Goal: Information Seeking & Learning: Learn about a topic

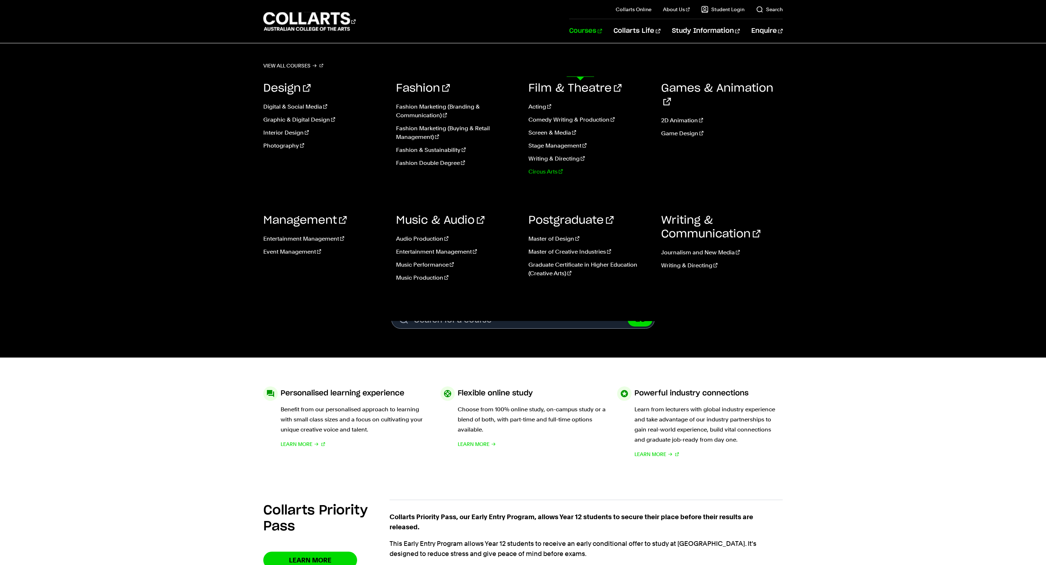
click at [548, 176] on link "Circus Arts" at bounding box center [590, 171] width 122 height 9
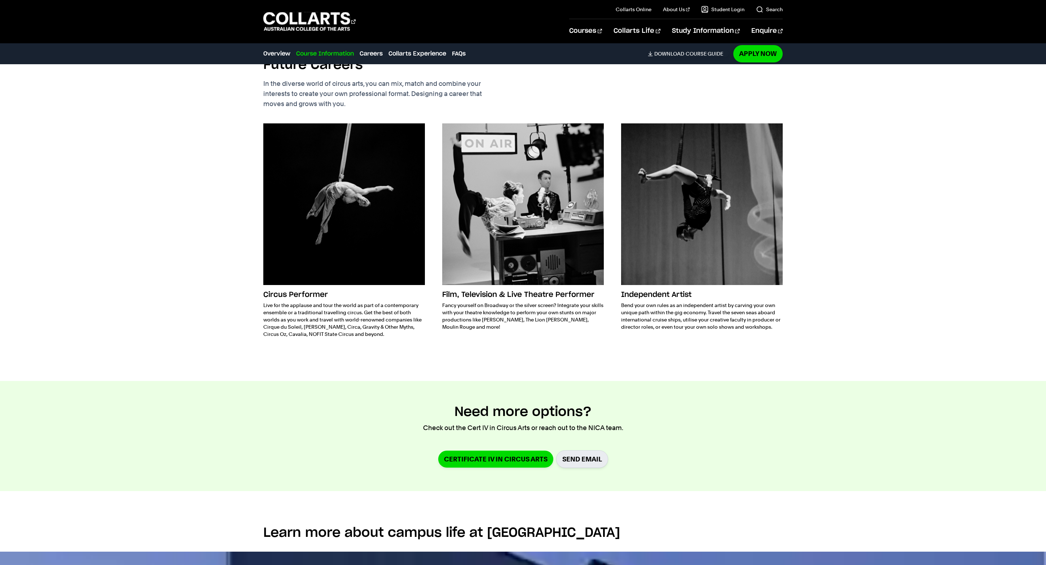
scroll to position [921, 0]
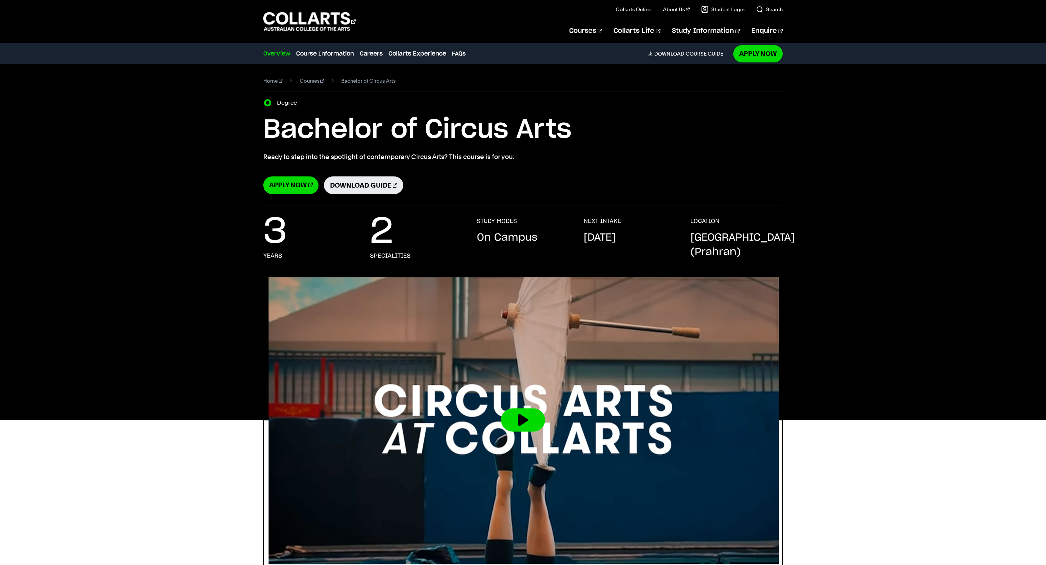
scroll to position [0, 0]
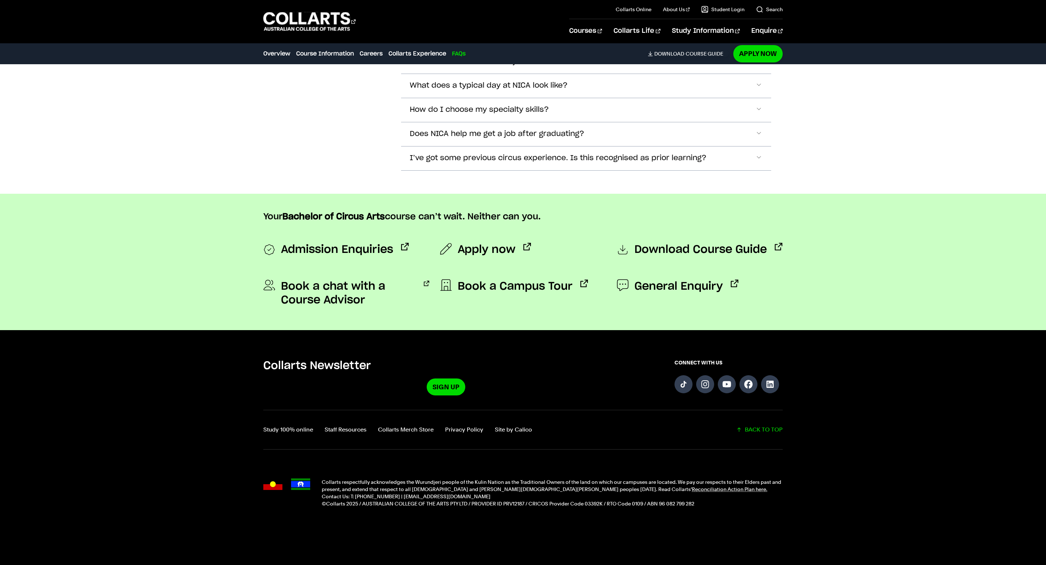
scroll to position [3553, 0]
click at [755, 18] on span "Accordion Section" at bounding box center [758, 13] width 7 height 9
click at [755, 42] on span "Accordion Section" at bounding box center [758, 37] width 7 height 9
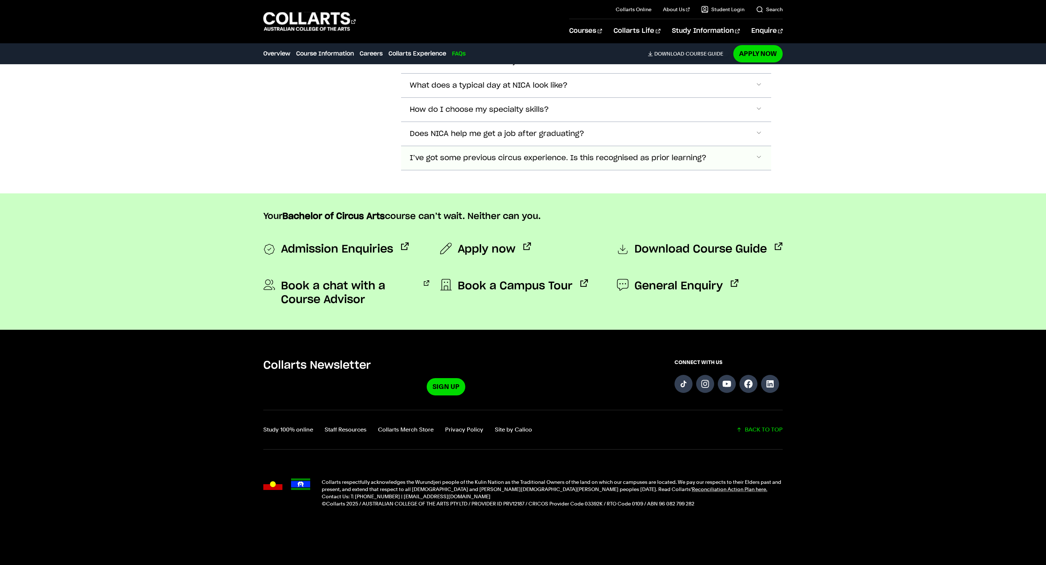
scroll to position [3648, 0]
click at [755, 9] on span "Accordion Section" at bounding box center [758, 4] width 7 height 9
click at [755, 66] on span "Accordion Section" at bounding box center [758, 61] width 7 height 9
click at [755, 34] on span "Accordion Section" at bounding box center [758, 28] width 7 height 9
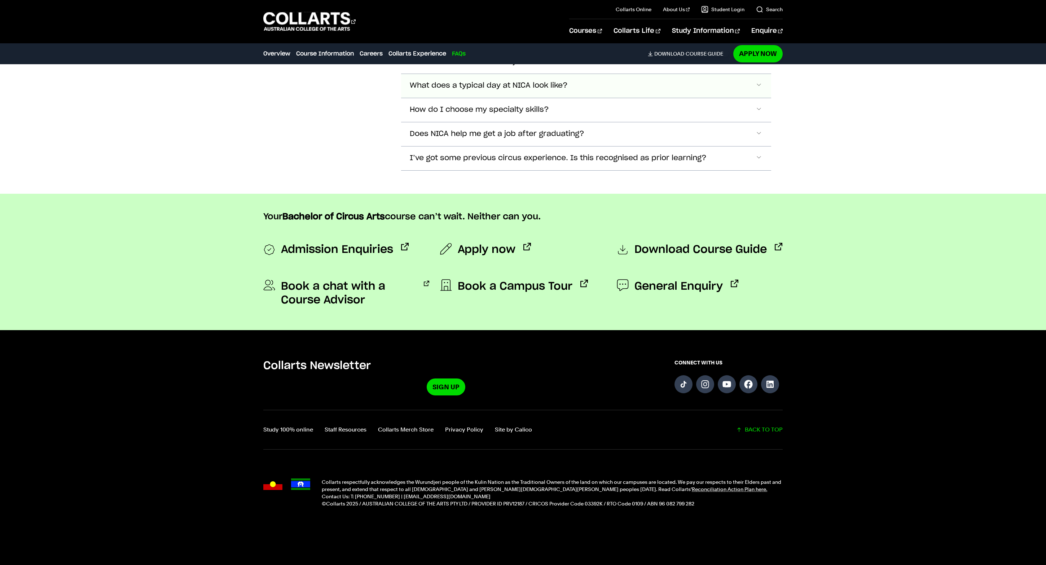
click at [755, 91] on span "Accordion Section" at bounding box center [758, 85] width 7 height 9
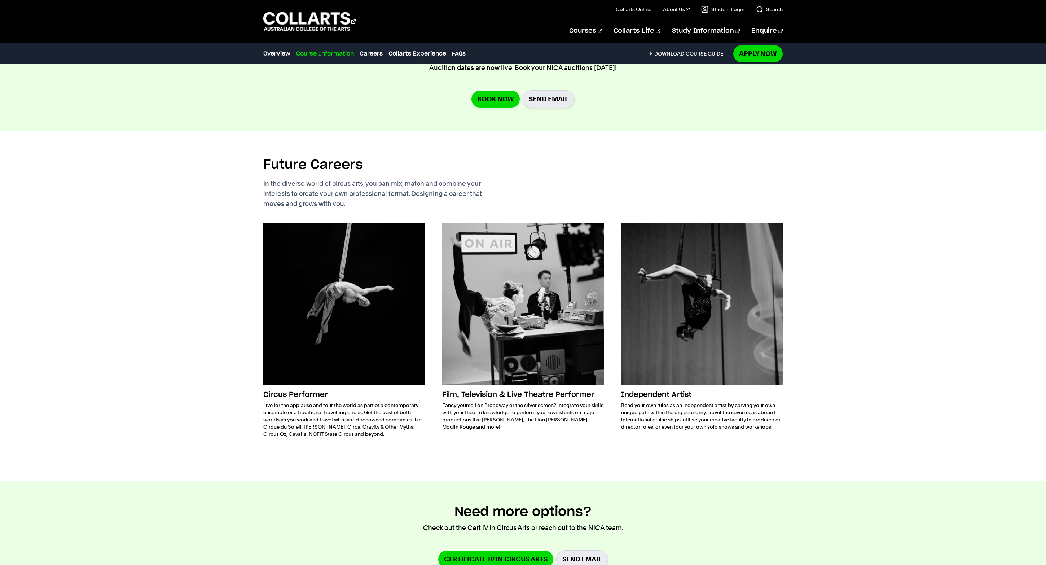
scroll to position [1696, 0]
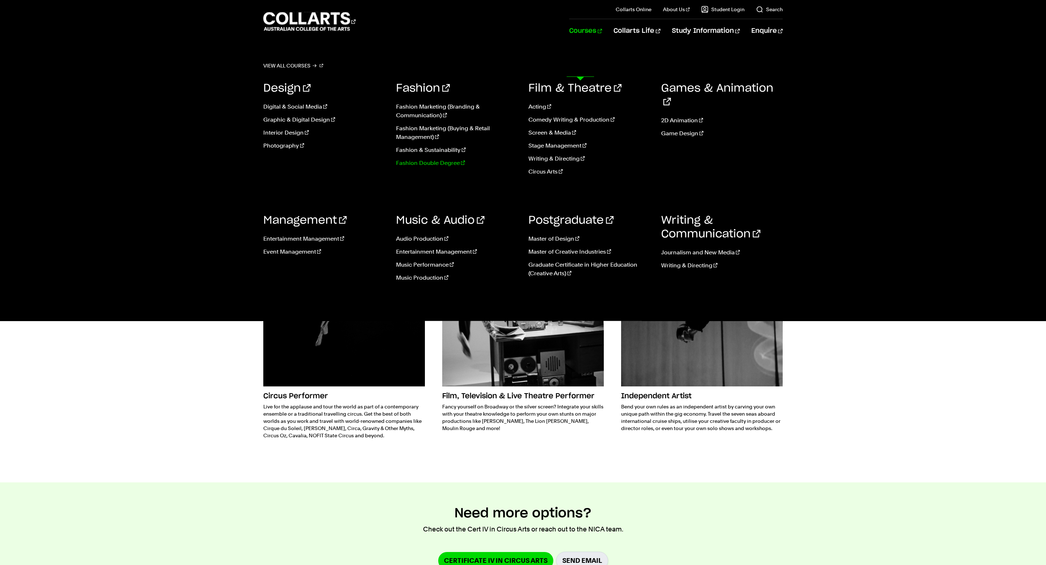
click at [426, 167] on link "Fashion Double Degree" at bounding box center [457, 163] width 122 height 9
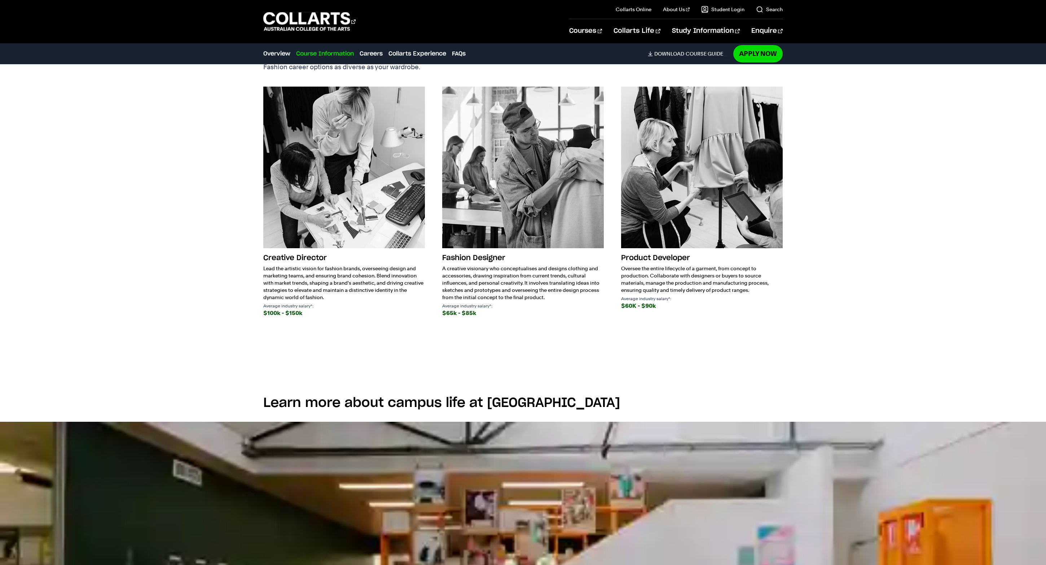
scroll to position [1128, 0]
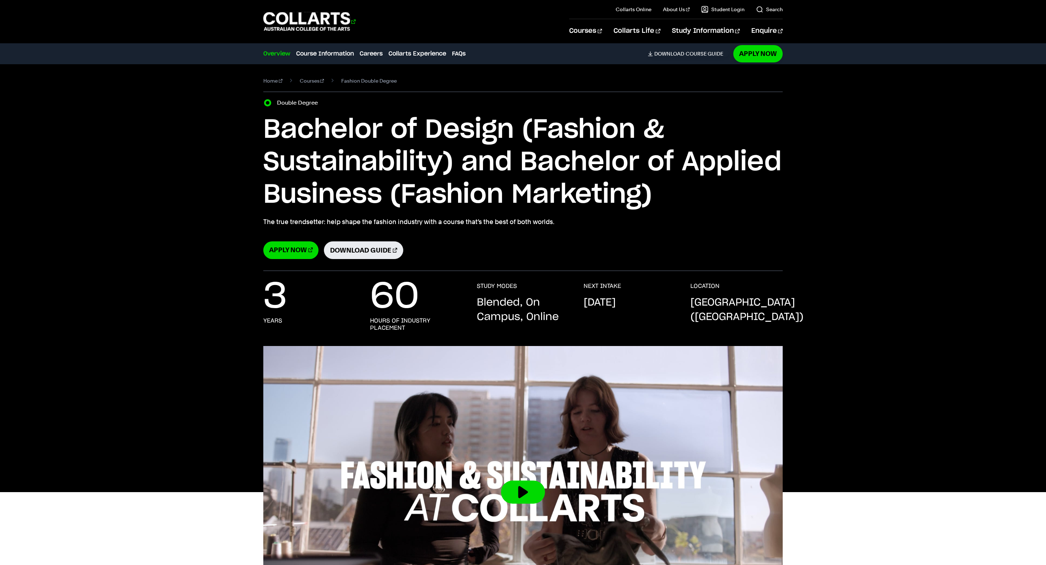
scroll to position [0, 0]
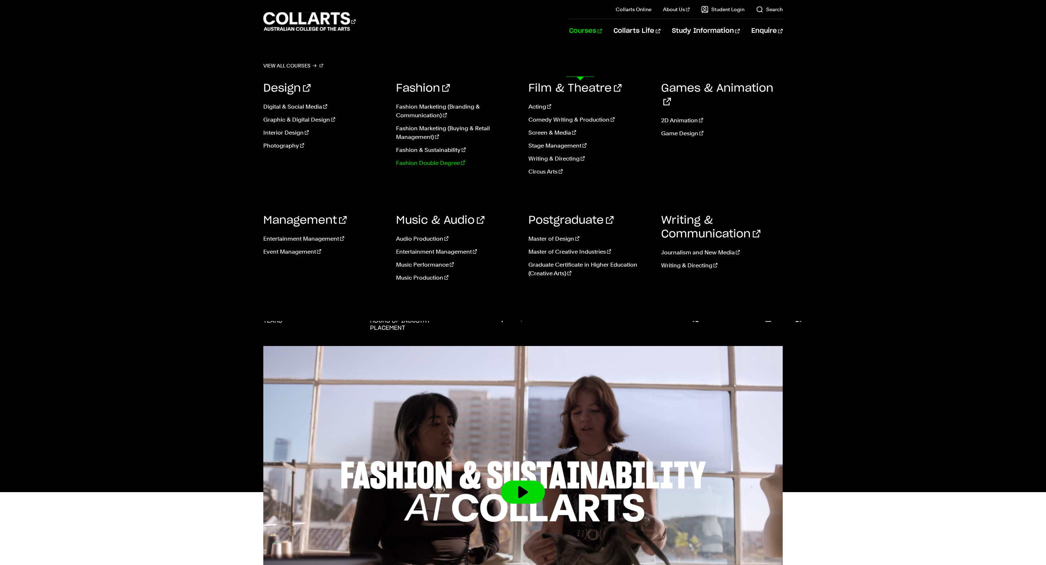
click at [421, 167] on link "Fashion Double Degree" at bounding box center [457, 163] width 122 height 9
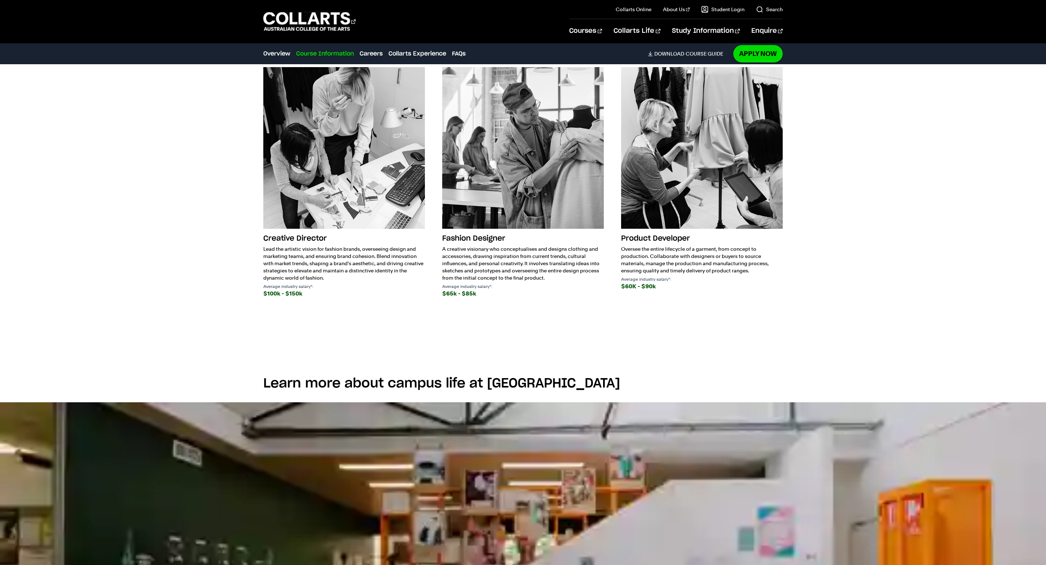
scroll to position [1152, 0]
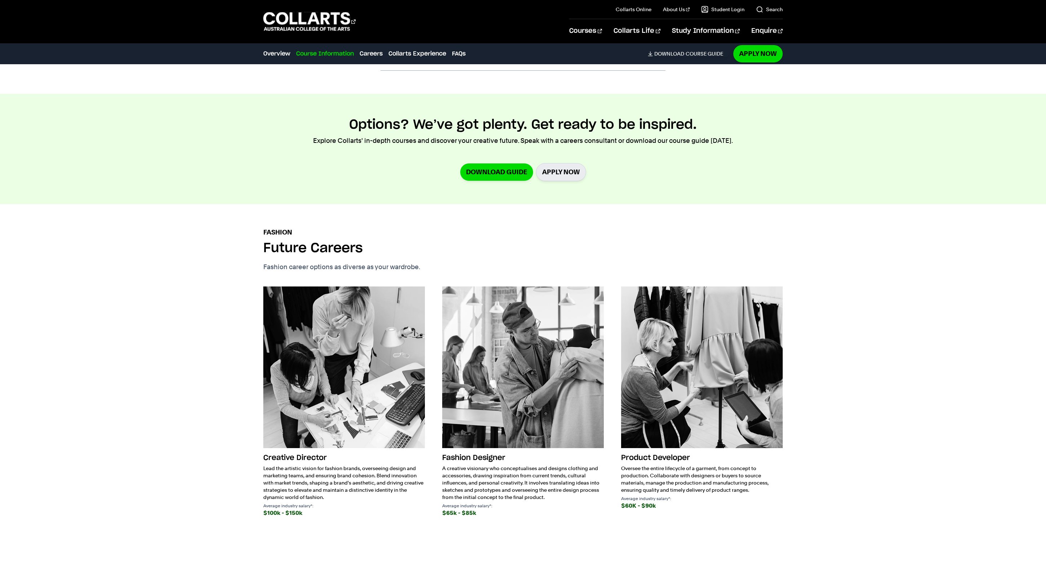
scroll to position [1198, 0]
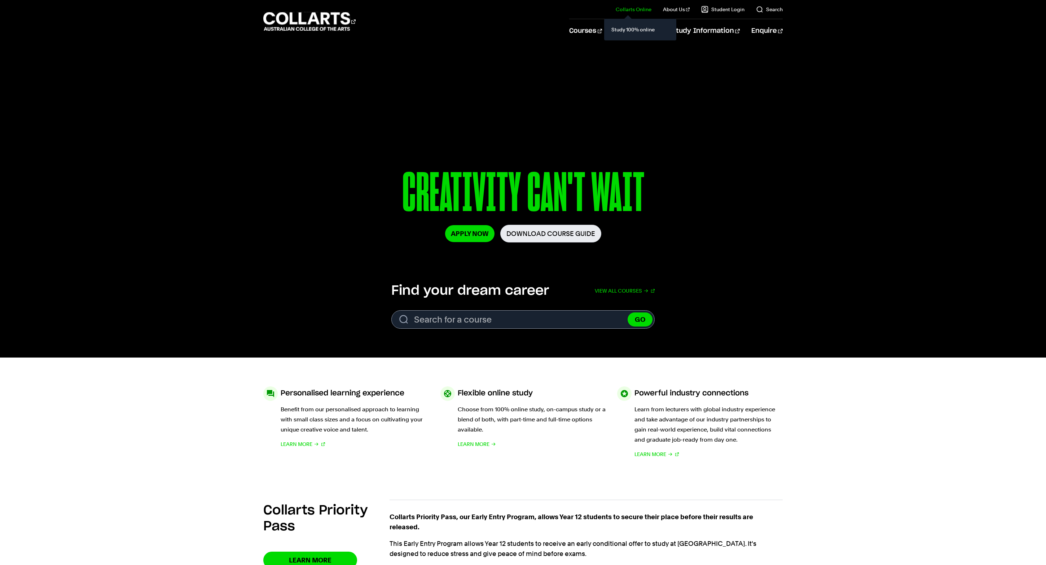
click at [616, 13] on link "Collarts Online" at bounding box center [634, 9] width 36 height 7
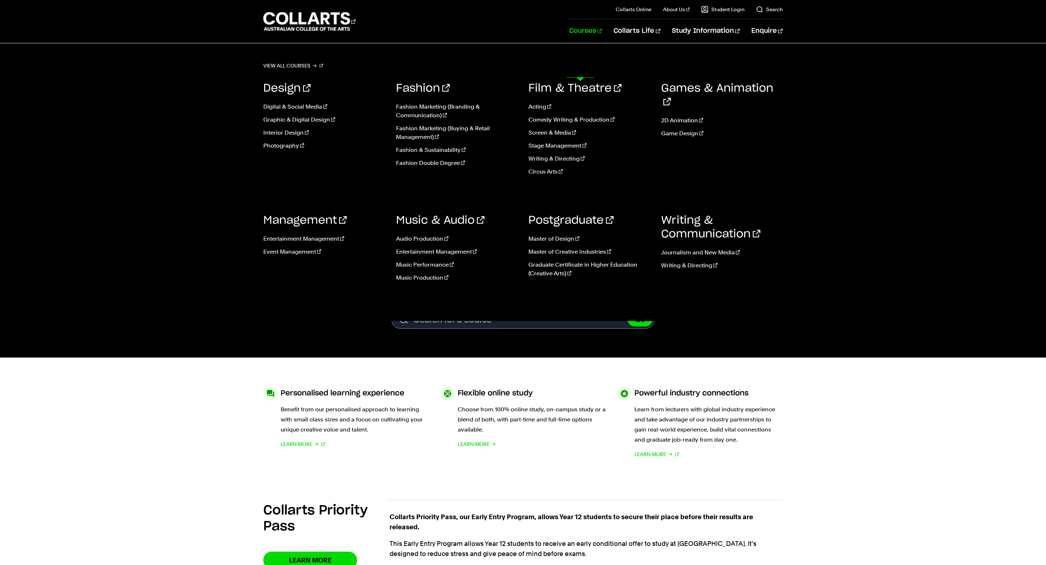
click at [579, 43] on link "Courses" at bounding box center [585, 31] width 33 height 24
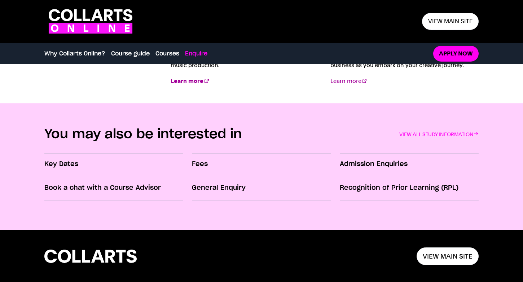
scroll to position [977, 0]
click at [206, 165] on h3 "Fees" at bounding box center [261, 164] width 139 height 9
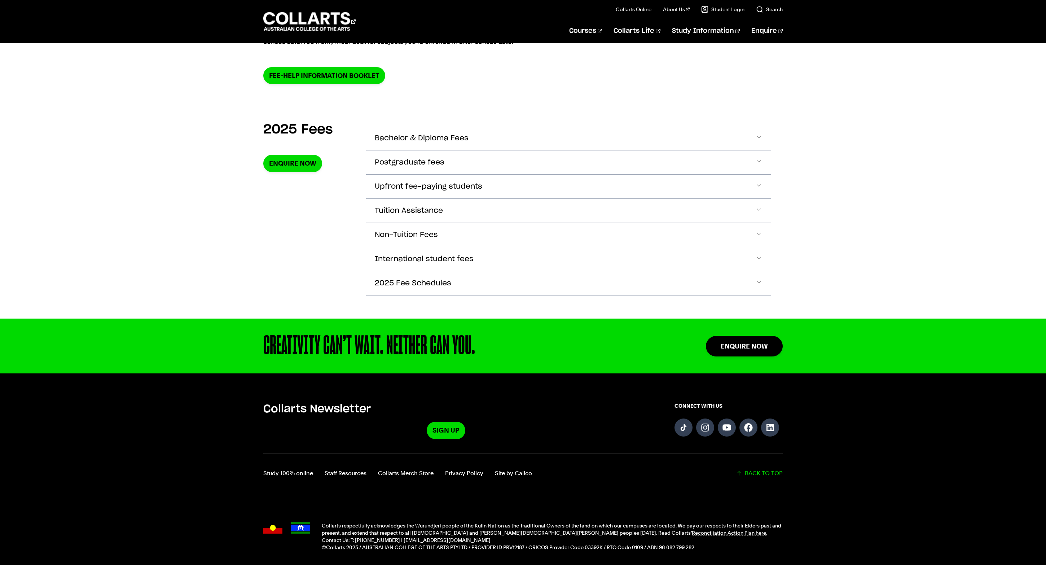
scroll to position [219, 0]
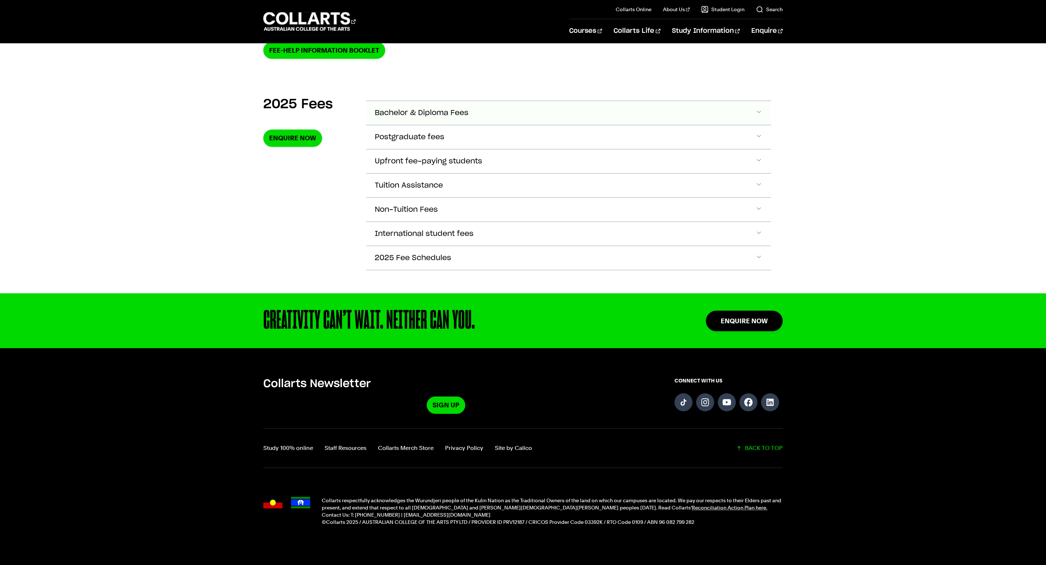
click at [435, 125] on button "Bachelor & Diploma Fees" at bounding box center [568, 113] width 405 height 24
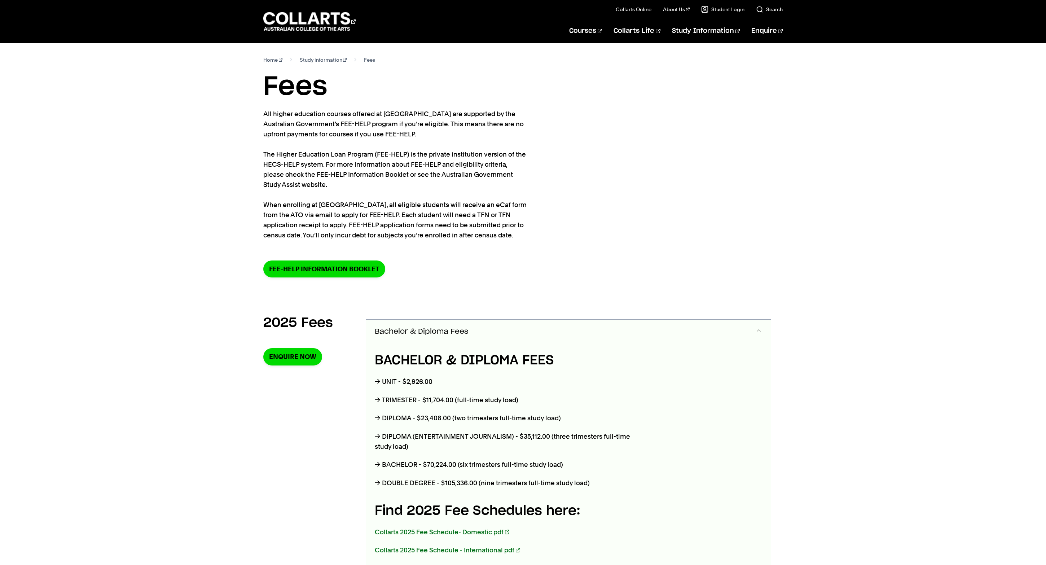
scroll to position [0, 0]
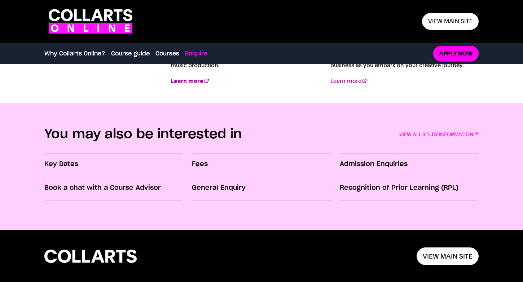
scroll to position [977, 0]
click at [202, 165] on h3 "Fees" at bounding box center [261, 164] width 139 height 9
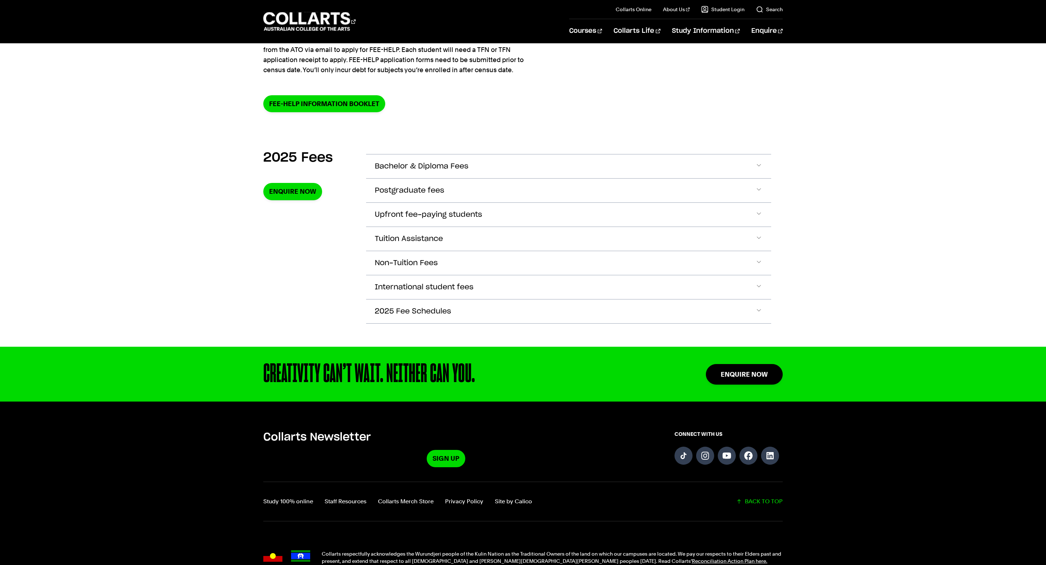
scroll to position [197, 0]
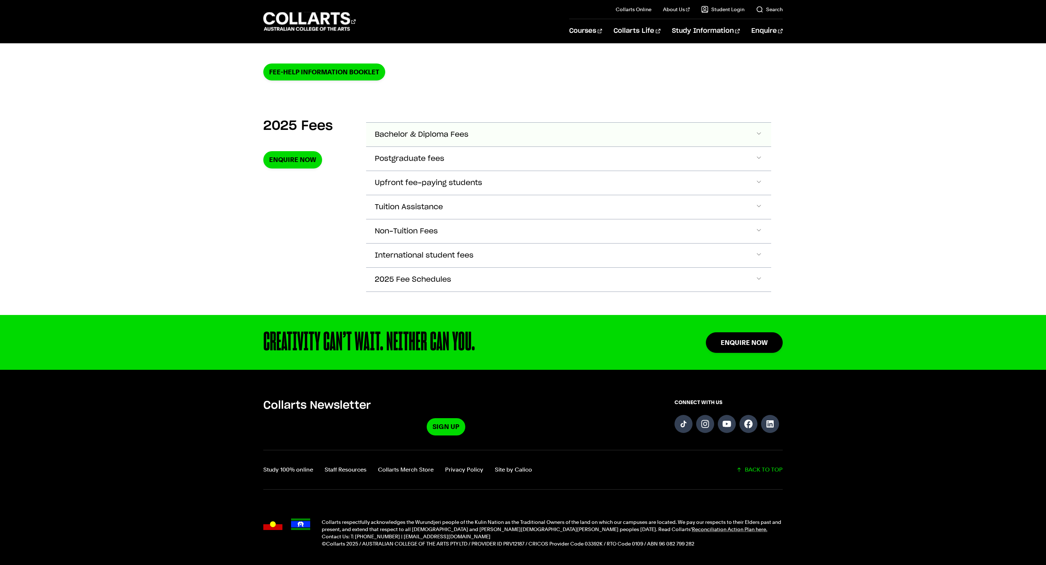
click at [444, 139] on span "Bachelor & Diploma Fees" at bounding box center [422, 135] width 94 height 8
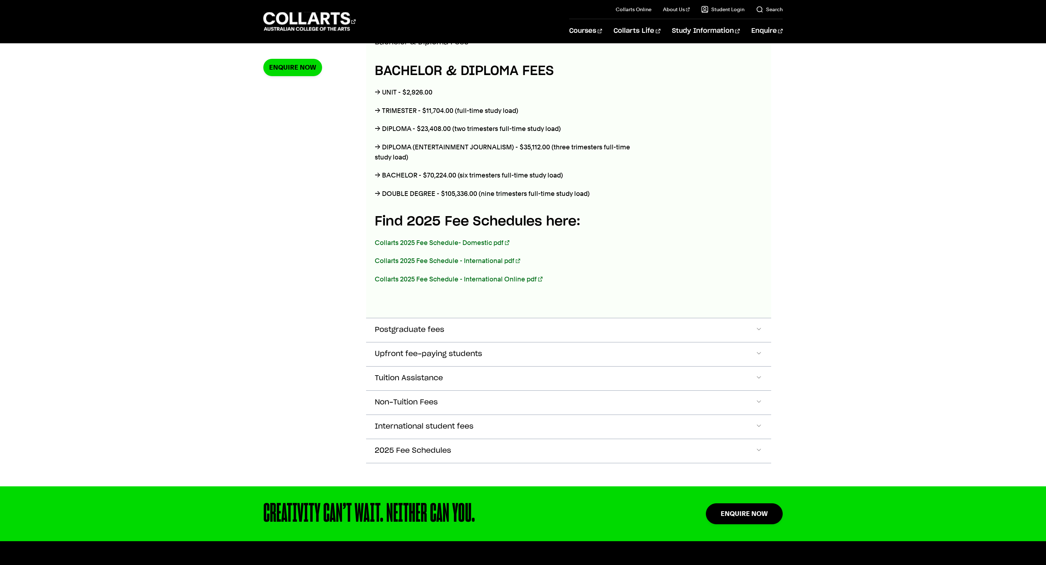
scroll to position [279, 0]
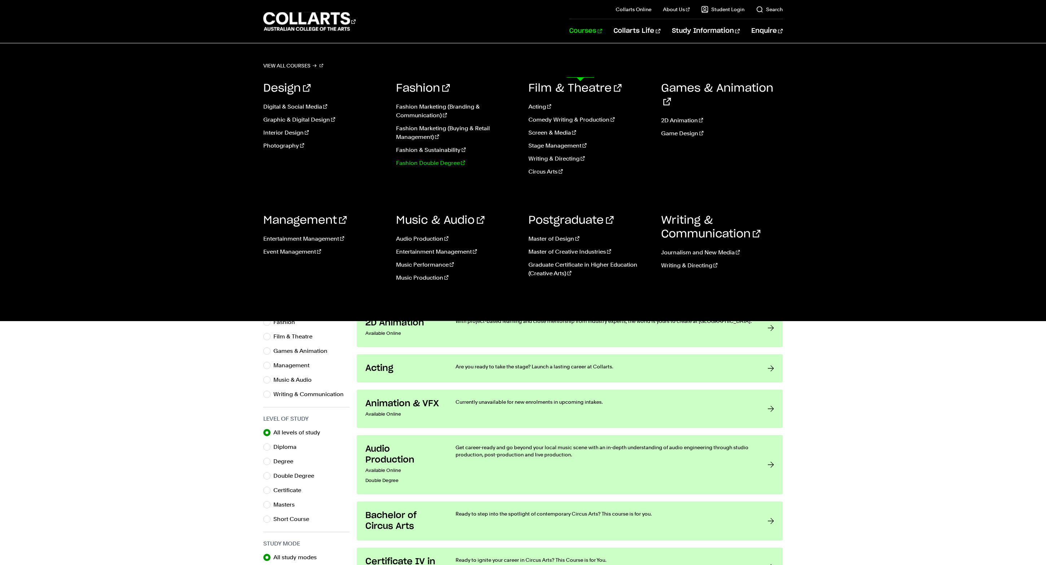
click at [435, 167] on link "Fashion Double Degree" at bounding box center [457, 163] width 122 height 9
click at [432, 167] on link "Fashion Double Degree" at bounding box center [457, 163] width 122 height 9
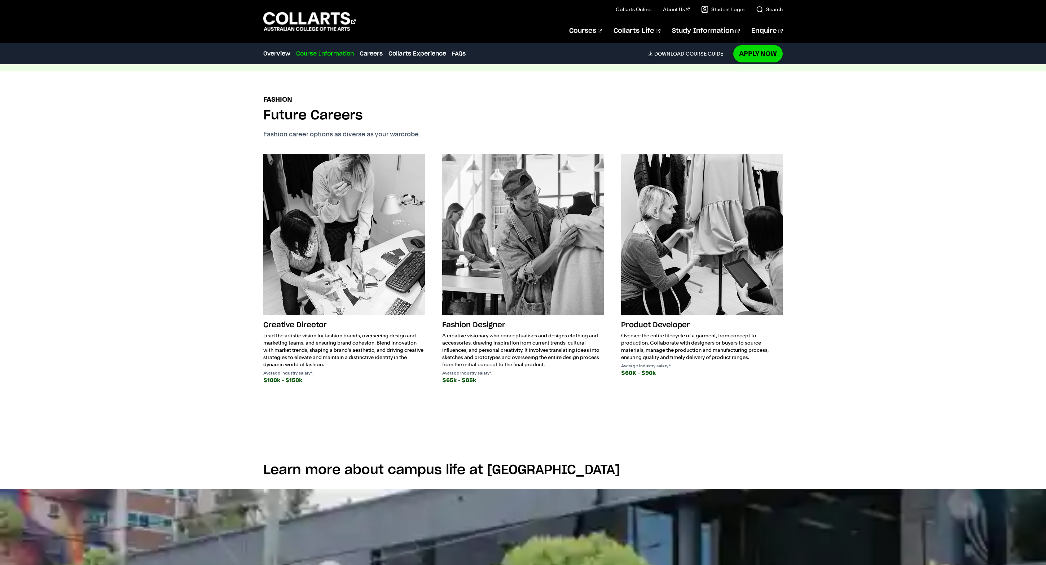
scroll to position [1058, 0]
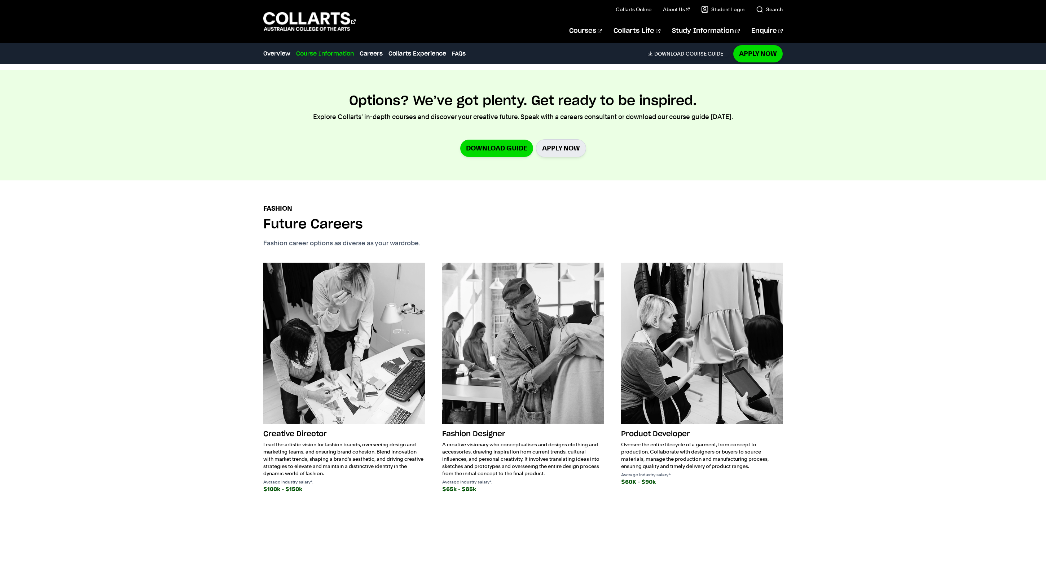
scroll to position [1232, 0]
